Goal: Complete application form

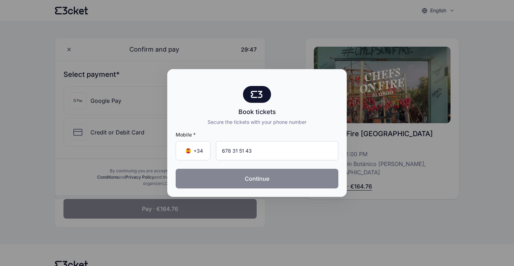
type input "678 31 51 43"
click at [282, 183] on button "Continue" at bounding box center [257, 179] width 163 height 20
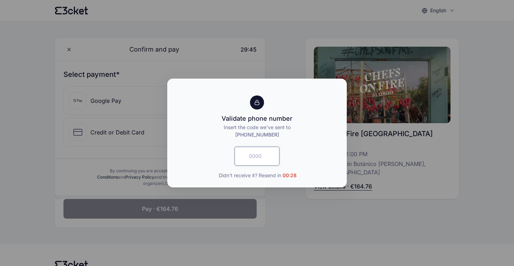
click at [267, 163] on input "text" at bounding box center [256, 155] width 45 height 19
type input "6908"
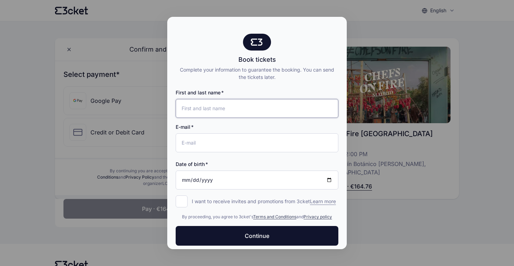
click at [241, 115] on input "First and last name" at bounding box center [257, 108] width 163 height 19
type input "[PERSON_NAME]"
click at [265, 143] on input "[PERSON_NAME][EMAIL_ADDRESS][PERSON_NAME][DOMAIN_NAME]" at bounding box center [257, 142] width 163 height 19
drag, startPoint x: 264, startPoint y: 140, endPoint x: 261, endPoint y: 127, distance: 13.6
click at [261, 127] on div "E-mail [PERSON_NAME][EMAIL_ADDRESS][PERSON_NAME][DOMAIN_NAME]" at bounding box center [257, 135] width 163 height 34
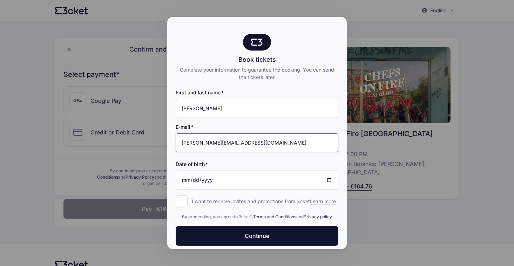
type input "[PERSON_NAME][EMAIL_ADDRESS][DOMAIN_NAME]"
click at [182, 180] on input "Date of birth" at bounding box center [257, 179] width 163 height 19
type input "[DATE]"
click at [180, 201] on input "I want to receive invites and promotions from 3cket Learn more form.register.op…" at bounding box center [182, 201] width 12 height 12
checkbox input "true"
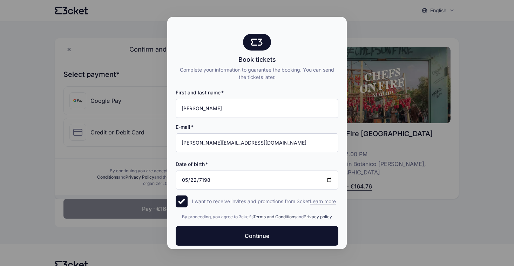
click at [191, 202] on div "I want to receive invites and promotions from 3cket Learn more form.register.op…" at bounding box center [257, 201] width 163 height 7
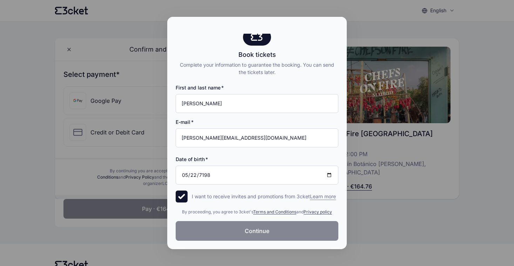
click at [300, 229] on button "Continue" at bounding box center [257, 231] width 163 height 20
click at [411, 219] on div at bounding box center [257, 133] width 514 height 266
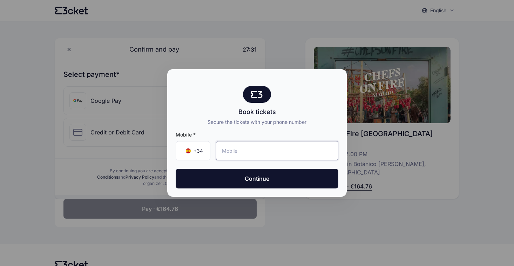
click at [284, 154] on input "tel" at bounding box center [277, 150] width 122 height 19
type input "678 31 51 43"
click at [176, 169] on button "Continue" at bounding box center [257, 179] width 163 height 20
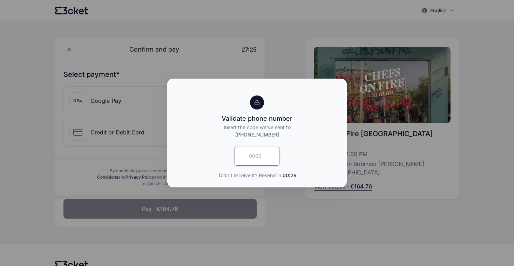
drag, startPoint x: 259, startPoint y: 157, endPoint x: 277, endPoint y: 156, distance: 18.9
click at [259, 157] on input "text" at bounding box center [256, 155] width 45 height 19
type input "7191"
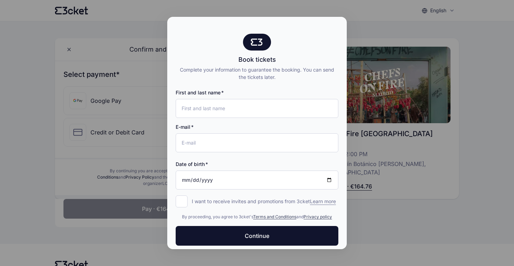
click at [192, 118] on div "E-mail" at bounding box center [257, 135] width 163 height 34
click at [198, 107] on input "First and last name" at bounding box center [257, 108] width 163 height 19
type input "[PERSON_NAME]"
type input "[PERSON_NAME][EMAIL_ADDRESS][PERSON_NAME][DOMAIN_NAME]"
click at [250, 145] on input "[PERSON_NAME][EMAIL_ADDRESS][PERSON_NAME][DOMAIN_NAME]" at bounding box center [257, 142] width 163 height 19
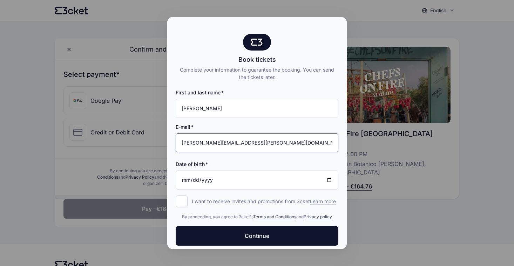
drag, startPoint x: 311, startPoint y: 147, endPoint x: 314, endPoint y: 152, distance: 5.3
click at [312, 149] on input "[PERSON_NAME][EMAIL_ADDRESS][PERSON_NAME][DOMAIN_NAME]" at bounding box center [257, 142] width 163 height 19
click at [311, 165] on div "Date of birth" at bounding box center [257, 163] width 163 height 7
drag, startPoint x: 184, startPoint y: 180, endPoint x: 219, endPoint y: 174, distance: 35.5
click at [184, 180] on input "Date of birth" at bounding box center [257, 179] width 163 height 19
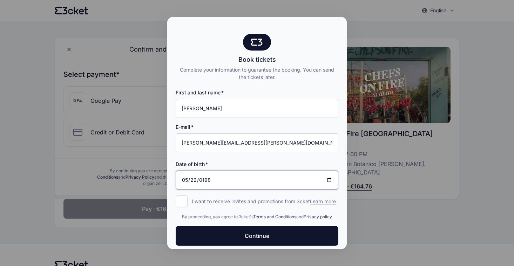
type input "[DATE]"
click at [176, 226] on button "Continue" at bounding box center [257, 236] width 163 height 20
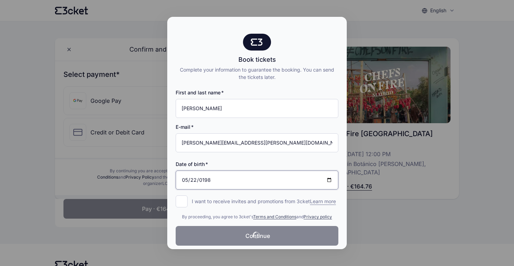
scroll to position [12, 0]
